Goal: Check status

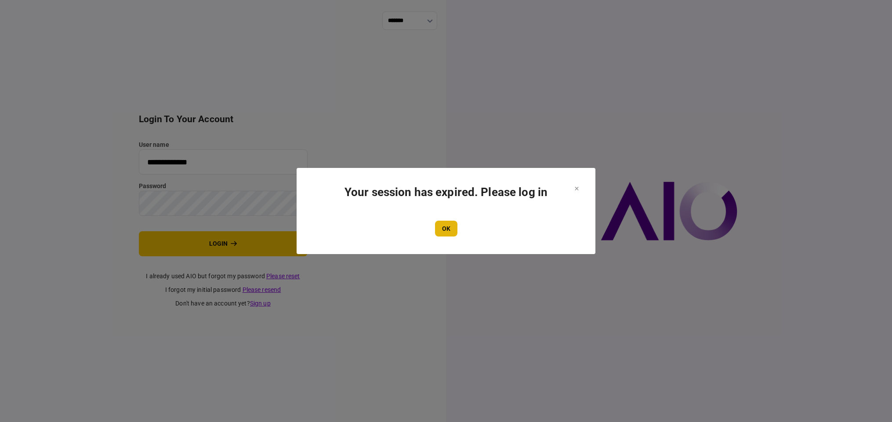
click at [450, 229] on button "OK" at bounding box center [446, 229] width 22 height 16
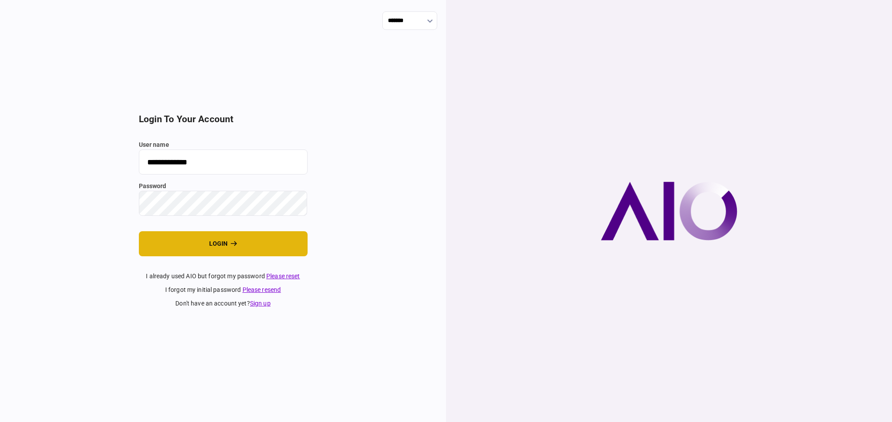
click at [199, 244] on button "login" at bounding box center [223, 243] width 169 height 25
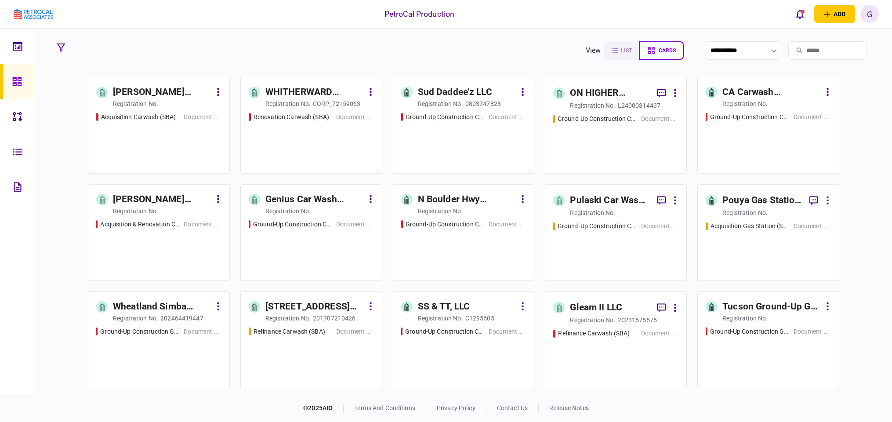
click at [862, 350] on div "[PERSON_NAME] Acquisition registration no. Acquisition Carwash (SBA) Document C…" at bounding box center [463, 234] width 821 height 315
click at [819, 420] on footer "© 2025 AIO terms and conditions privacy policy contact us release notes" at bounding box center [446, 408] width 892 height 28
